Goal: Task Accomplishment & Management: Use online tool/utility

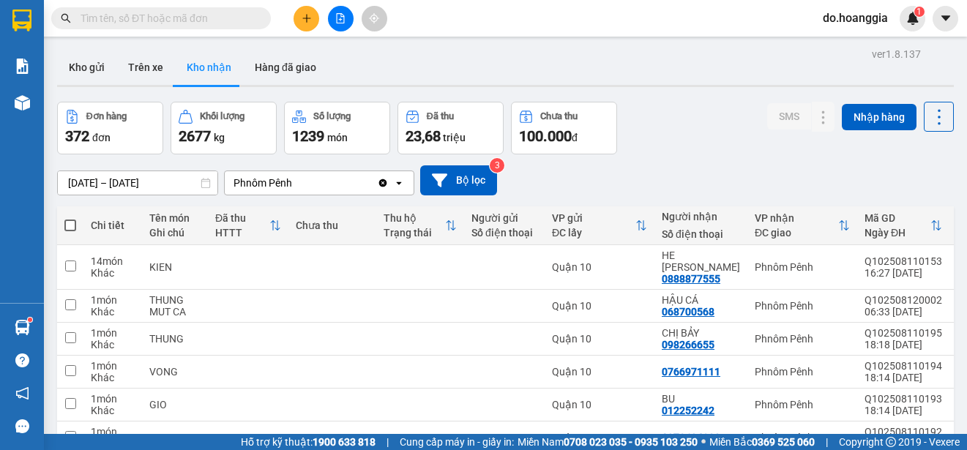
click at [342, 20] on icon "file-add" at bounding box center [340, 18] width 10 height 10
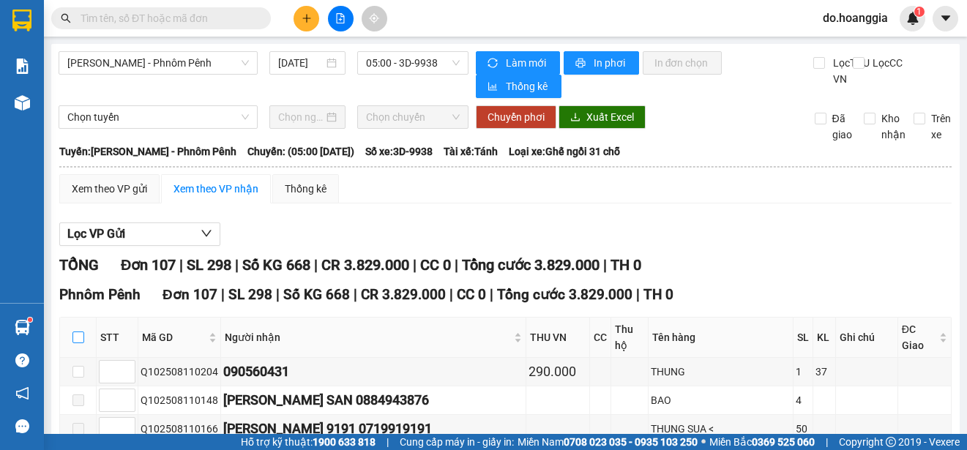
click at [78, 334] on input "checkbox" at bounding box center [78, 338] width 12 height 12
checkbox input "true"
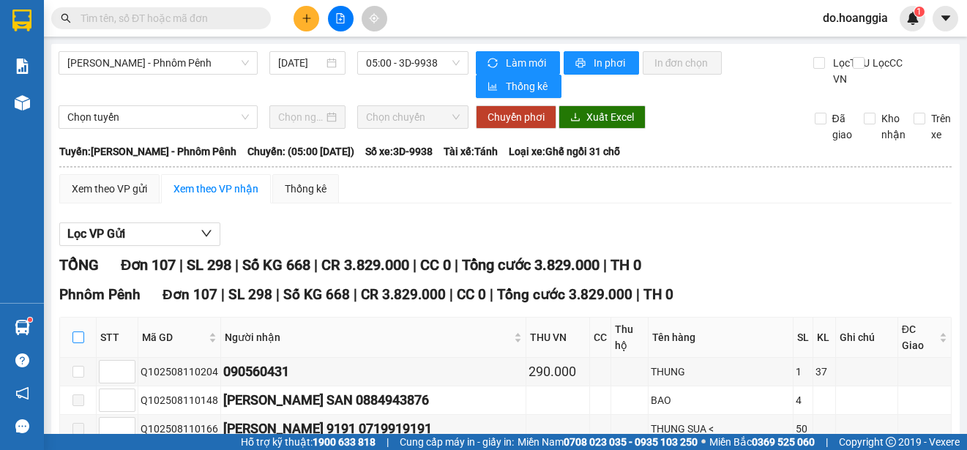
checkbox input "true"
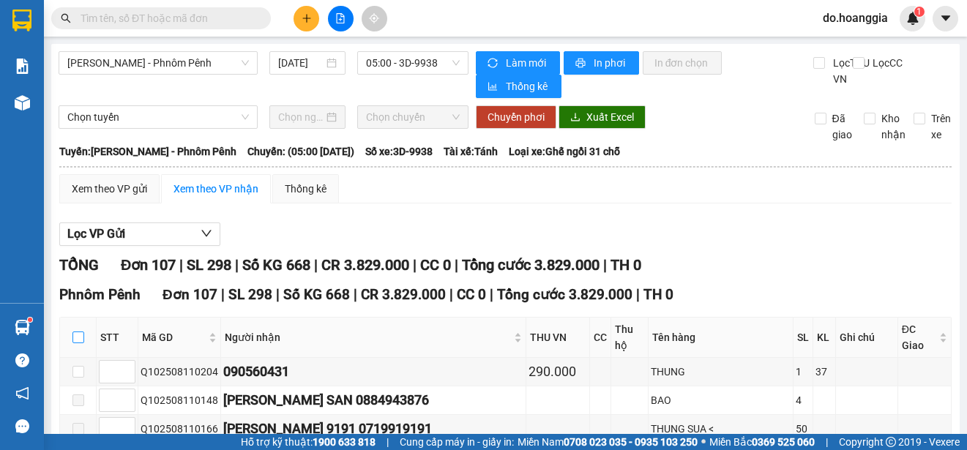
checkbox input "true"
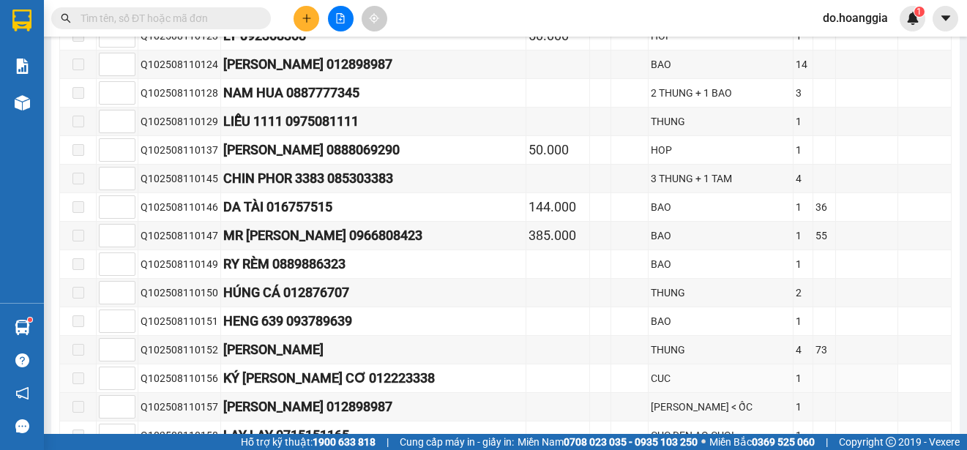
scroll to position [3056, 0]
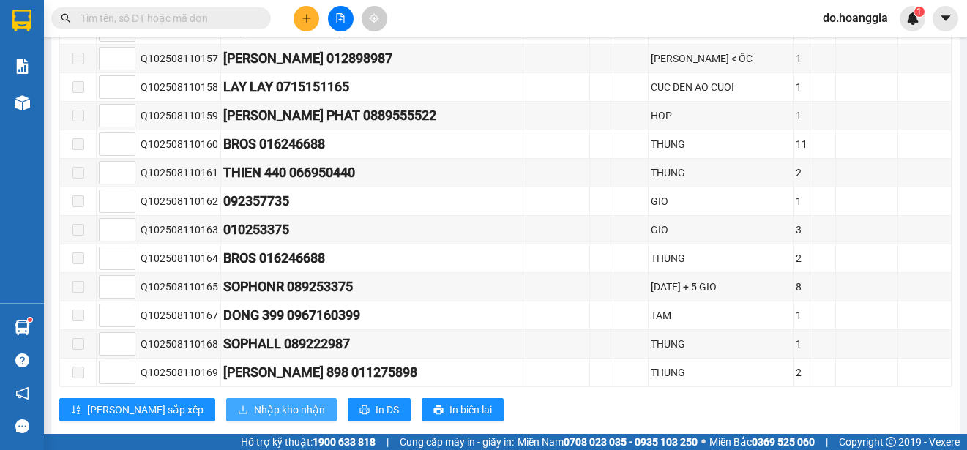
click at [254, 402] on span "Nhập kho nhận" at bounding box center [289, 410] width 71 height 16
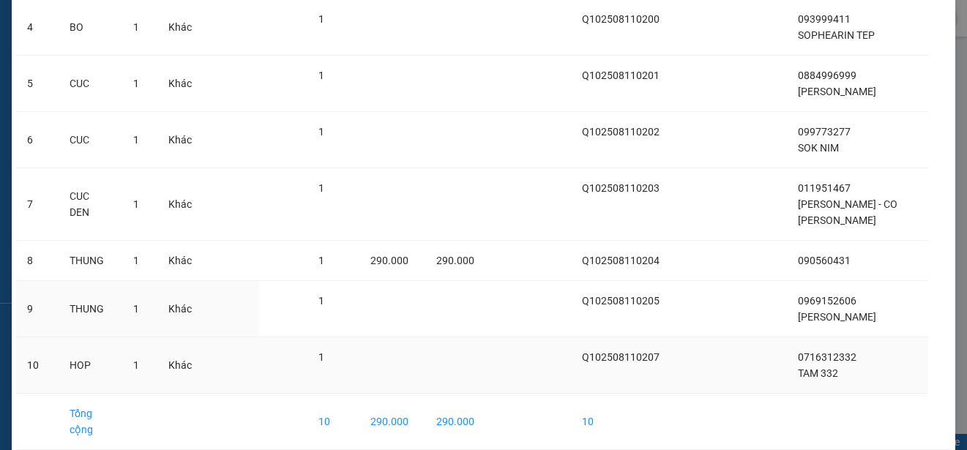
scroll to position [311, 0]
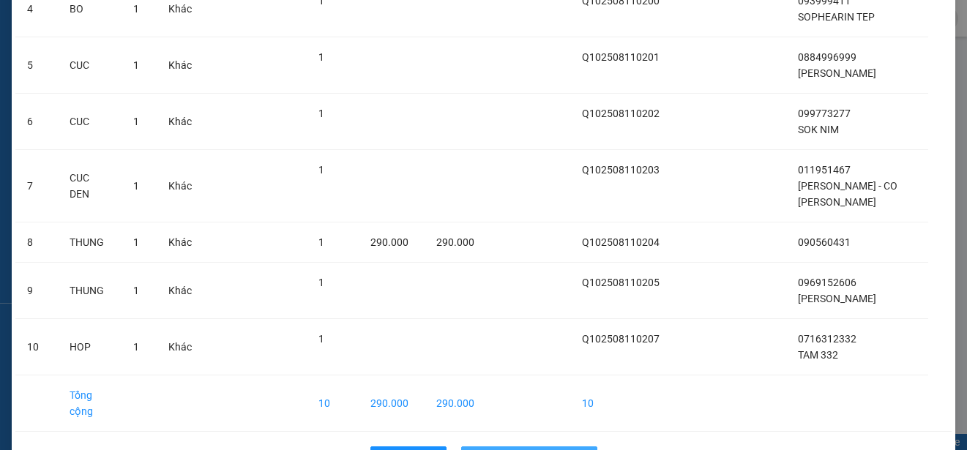
click at [491, 449] on span "Nhập hàng kho nhận" at bounding box center [537, 458] width 97 height 16
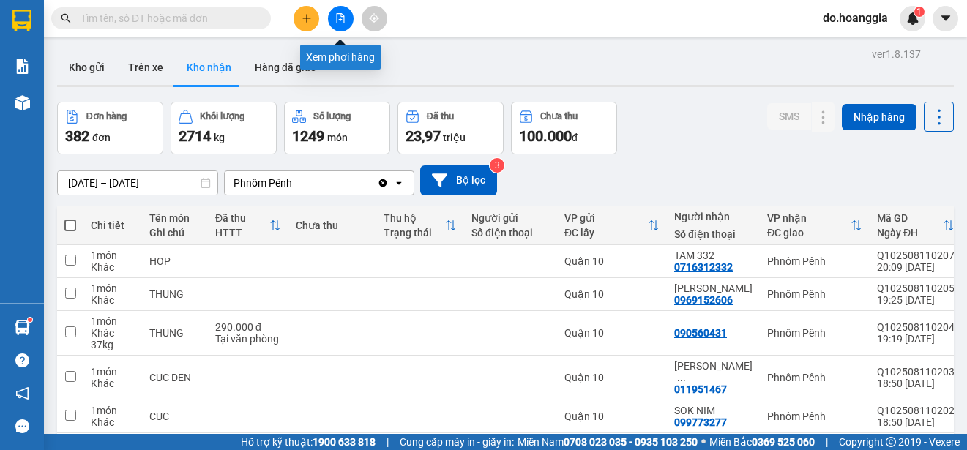
click at [340, 20] on icon "file-add" at bounding box center [341, 18] width 8 height 10
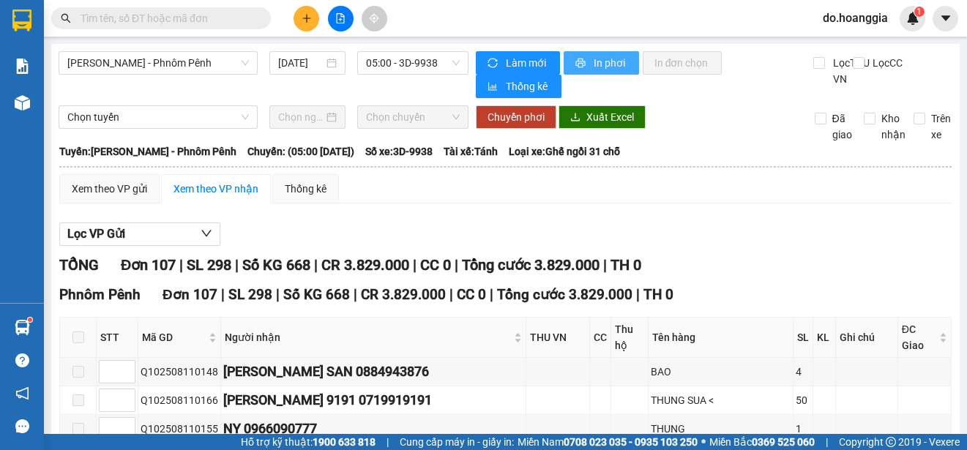
click at [605, 59] on span "In phơi" at bounding box center [611, 63] width 34 height 16
click at [424, 68] on span "05:00 - 3D-9938" at bounding box center [413, 63] width 94 height 22
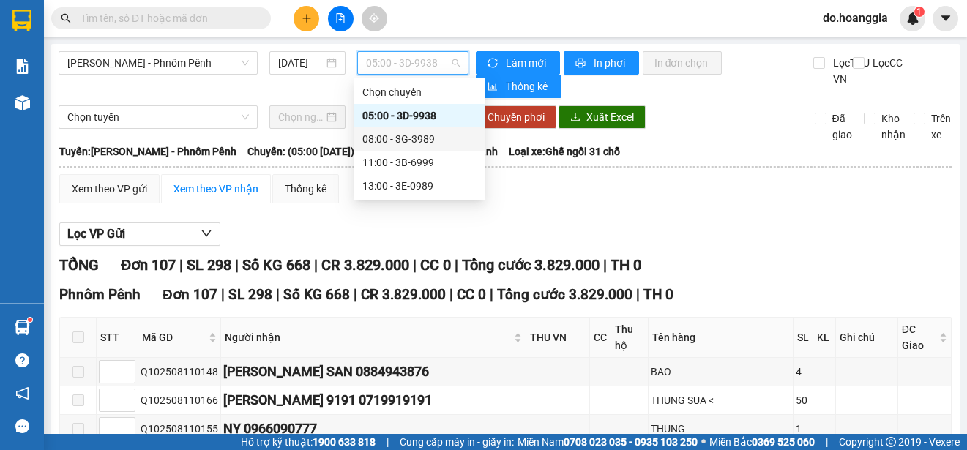
click at [428, 140] on div "08:00 - 3G-3989" at bounding box center [419, 139] width 114 height 16
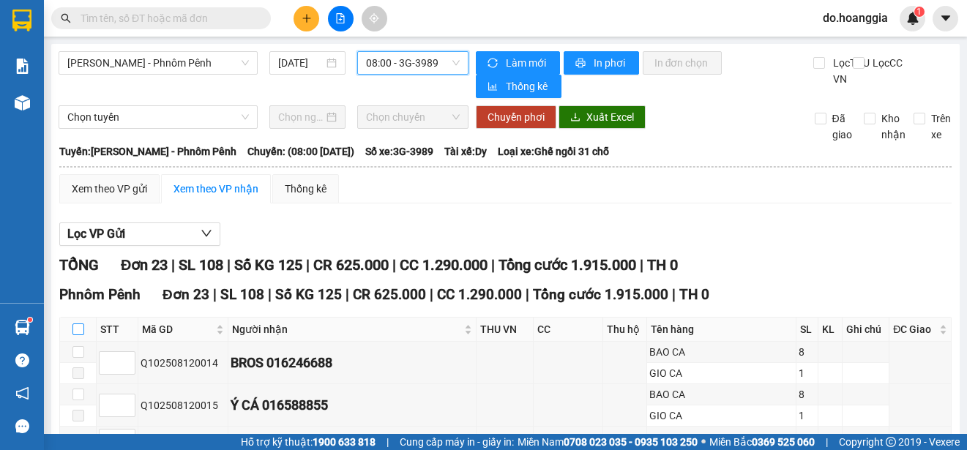
click at [79, 334] on input "checkbox" at bounding box center [78, 329] width 12 height 12
checkbox input "true"
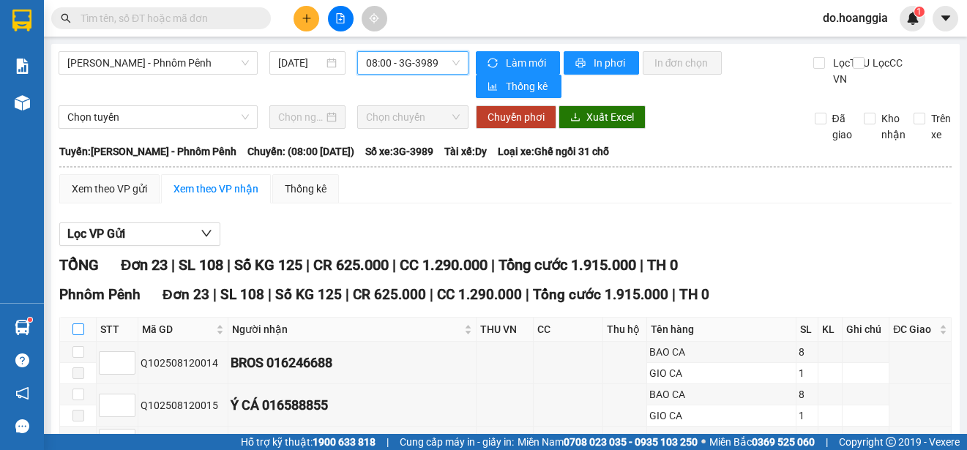
checkbox input "true"
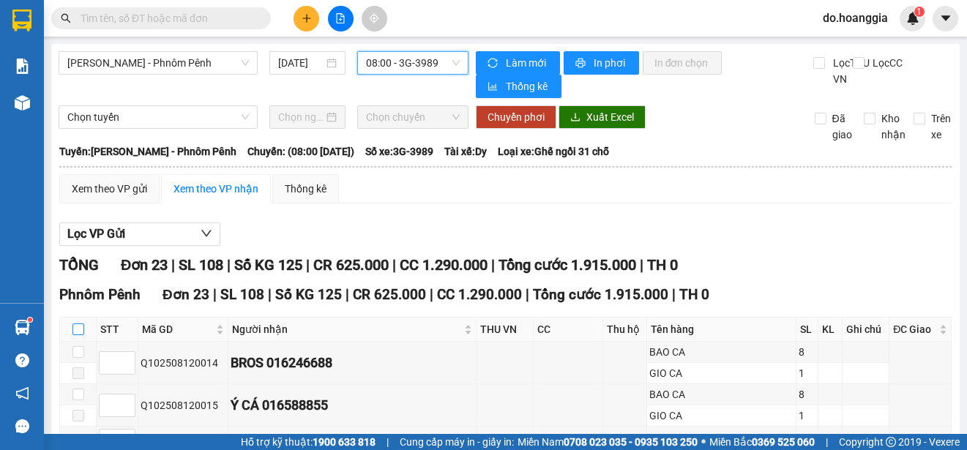
checkbox input "true"
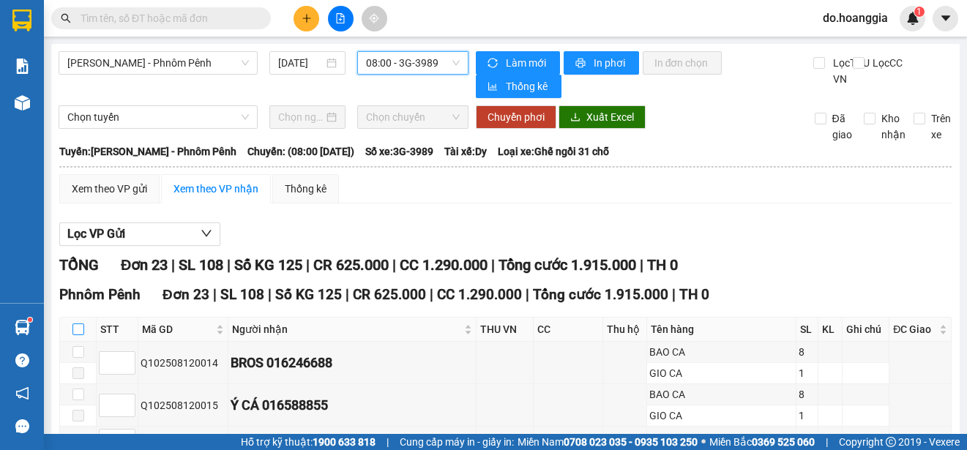
checkbox input "true"
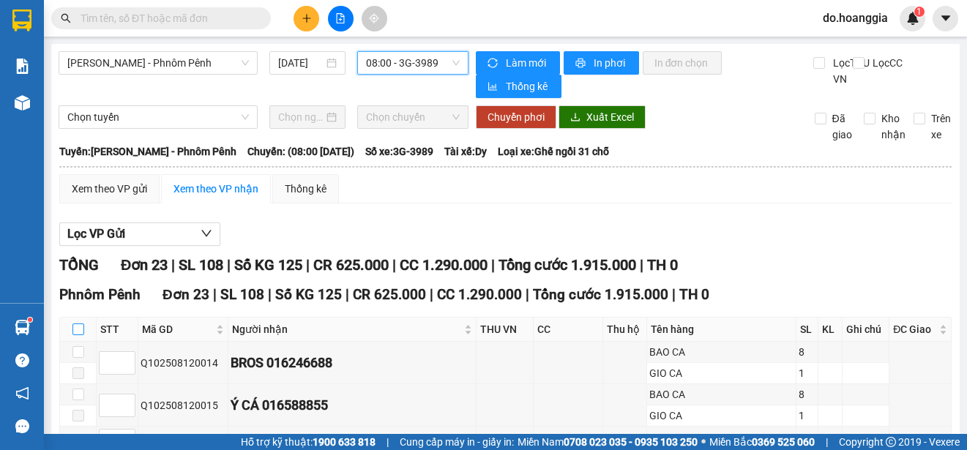
checkbox input "true"
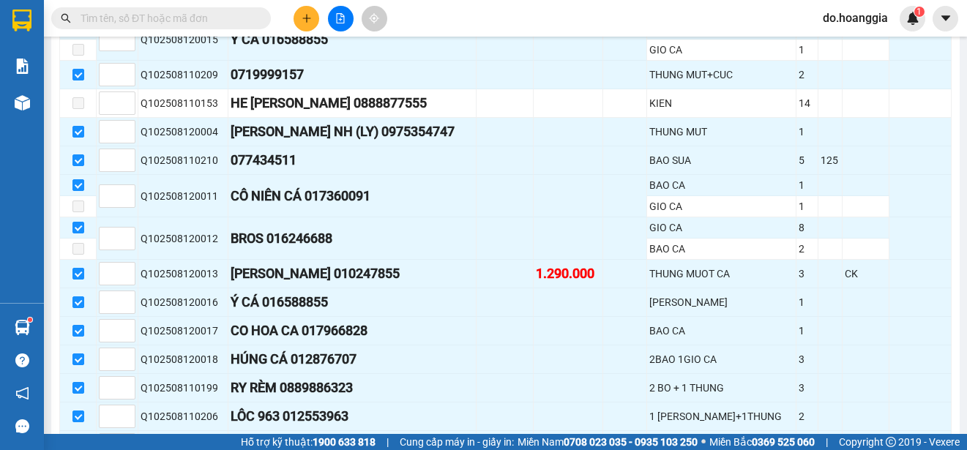
scroll to position [700, 0]
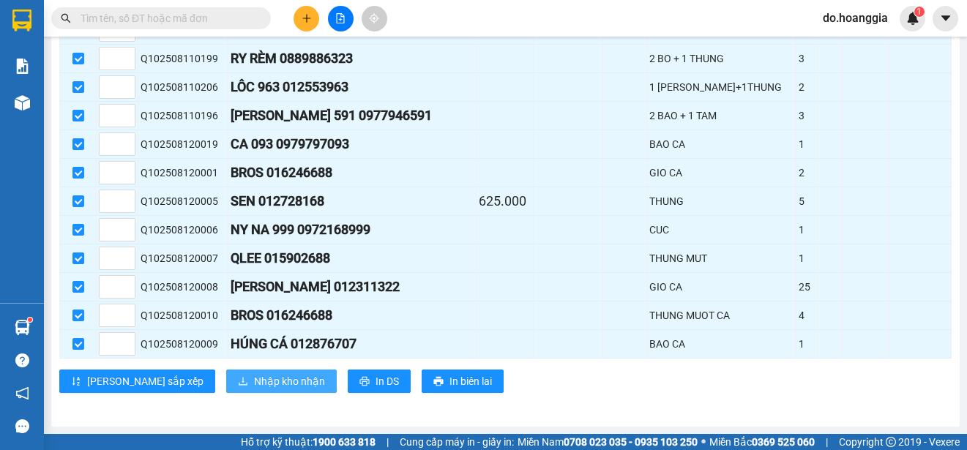
click at [254, 376] on span "Nhập kho nhận" at bounding box center [289, 381] width 71 height 16
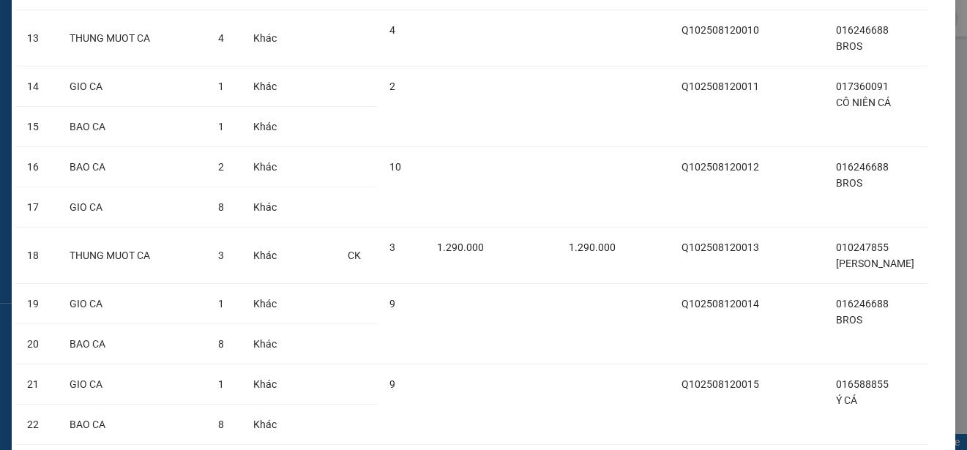
scroll to position [1116, 0]
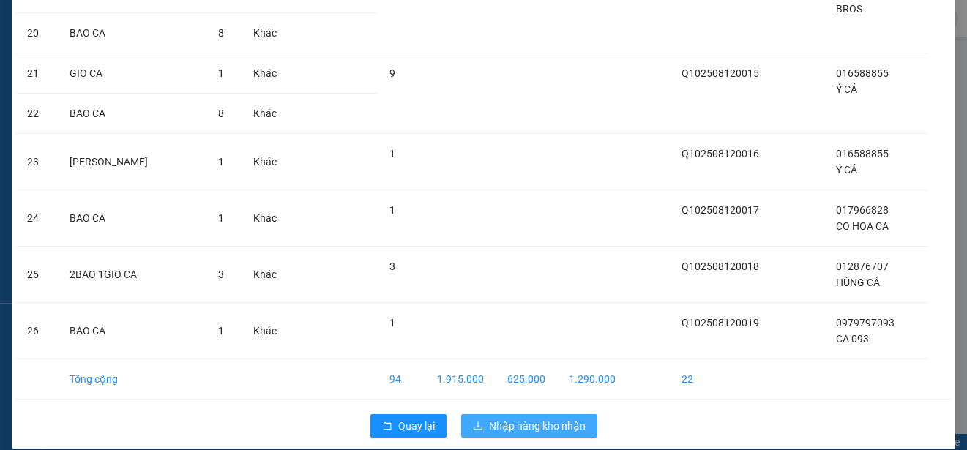
click at [536, 418] on span "Nhập hàng kho nhận" at bounding box center [537, 426] width 97 height 16
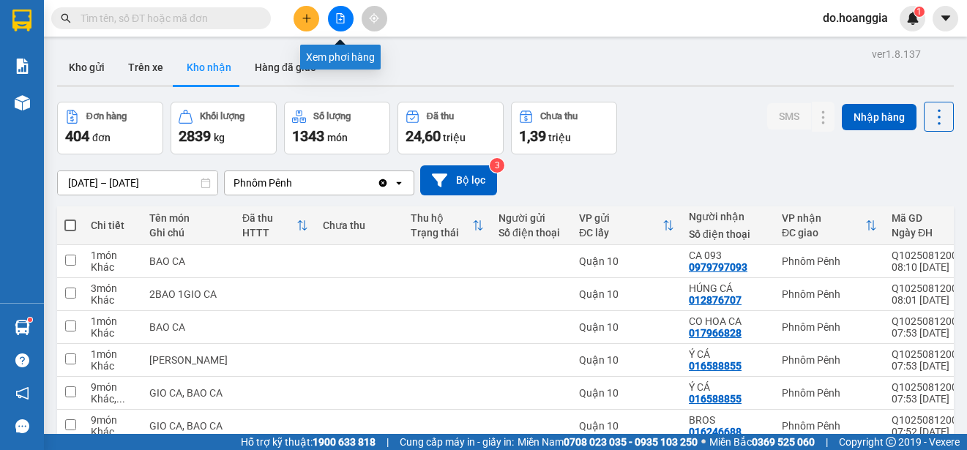
click at [339, 19] on icon "file-add" at bounding box center [340, 18] width 10 height 10
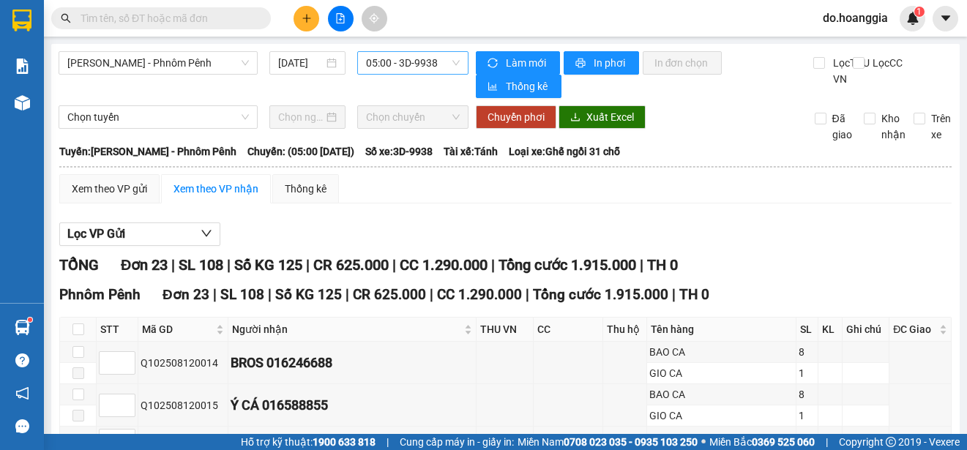
click at [439, 60] on span "05:00 - 3D-9938" at bounding box center [413, 63] width 94 height 22
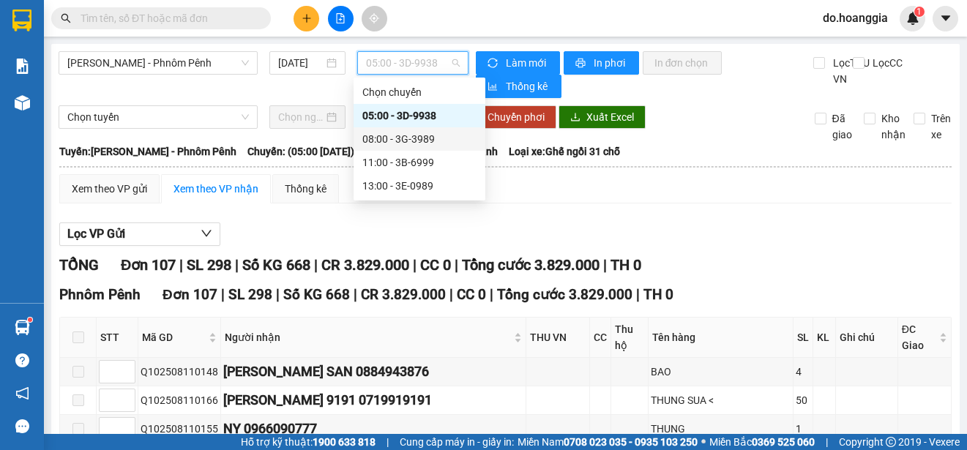
click at [428, 136] on div "08:00 - 3G-3989" at bounding box center [419, 139] width 114 height 16
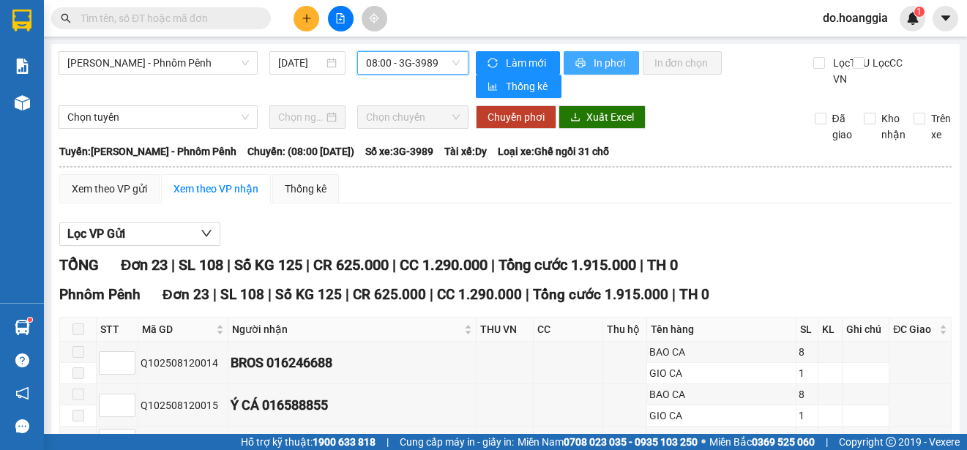
click at [610, 65] on span "In phơi" at bounding box center [611, 63] width 34 height 16
